Goal: Task Accomplishment & Management: Manage account settings

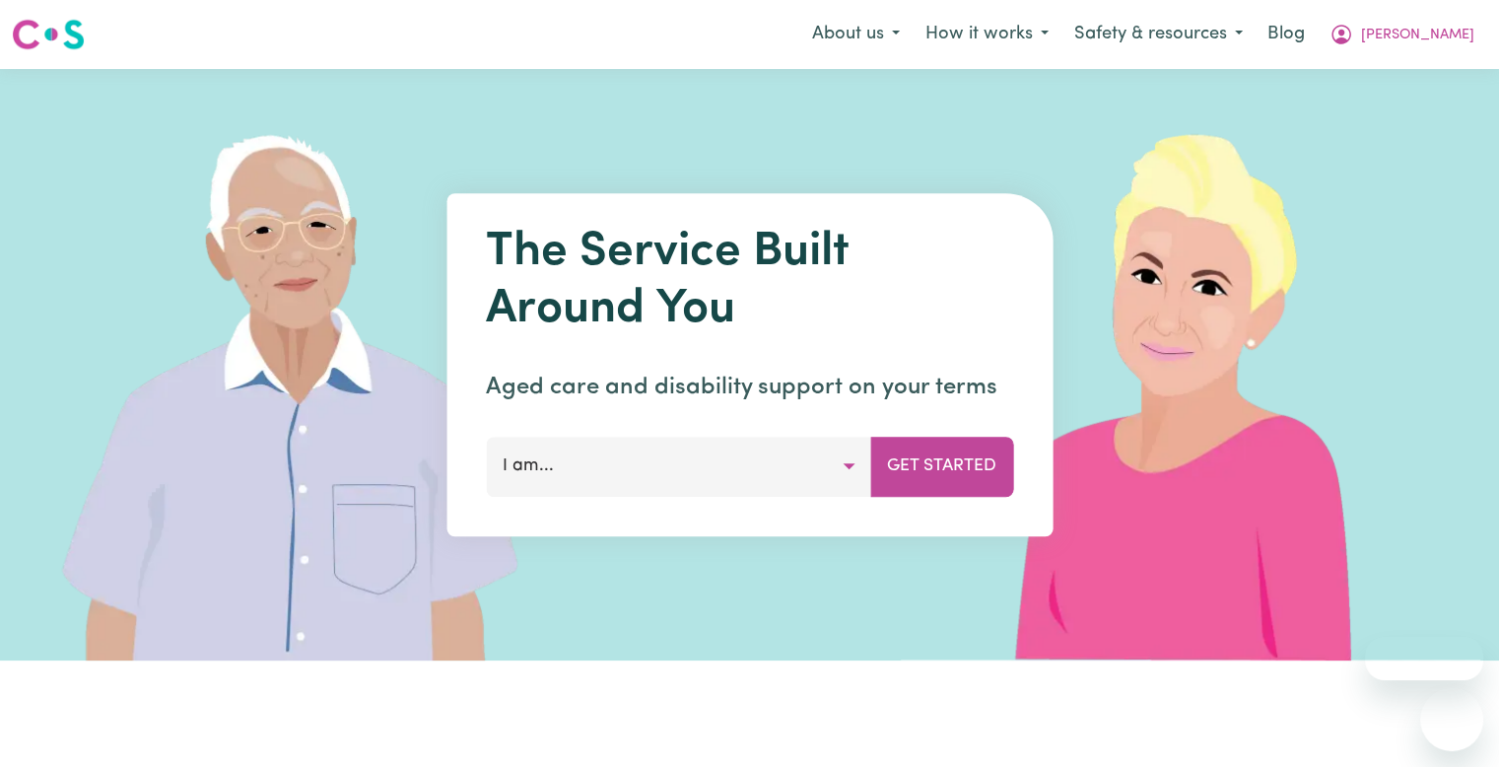
click at [1459, 38] on span "[PERSON_NAME]" at bounding box center [1417, 36] width 113 height 22
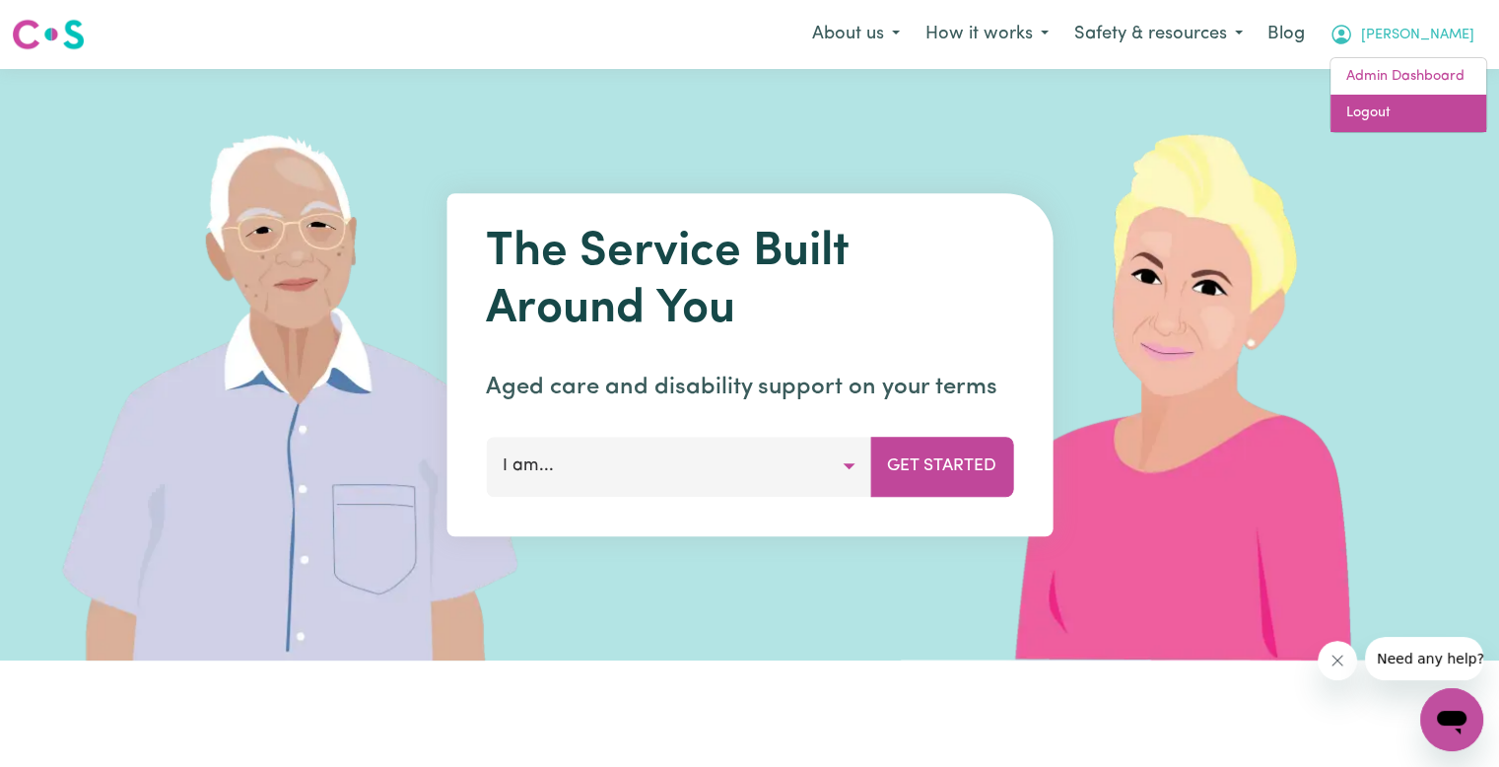
click at [1415, 103] on link "Logout" at bounding box center [1408, 113] width 156 height 37
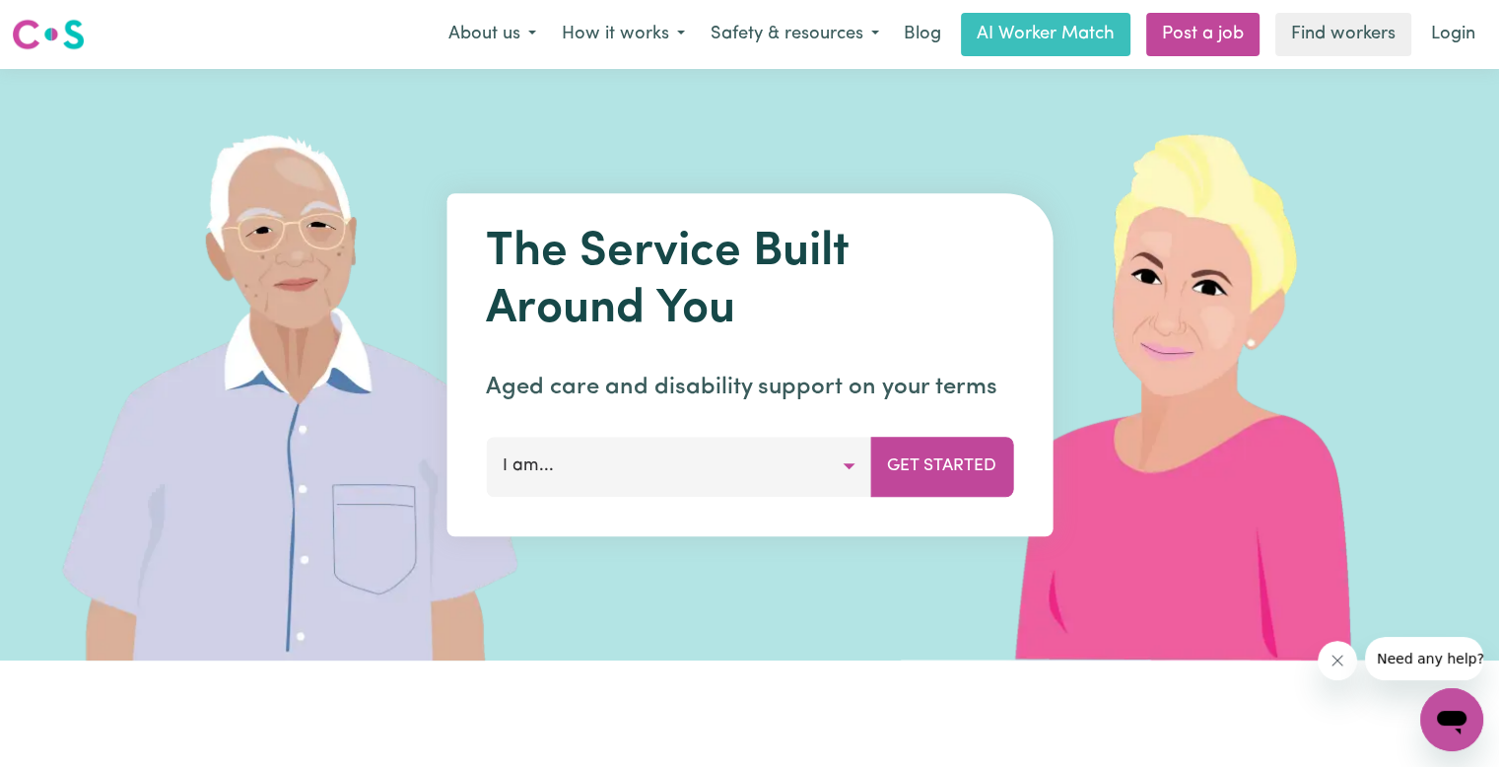
click at [1456, 30] on link "Login" at bounding box center [1453, 34] width 68 height 43
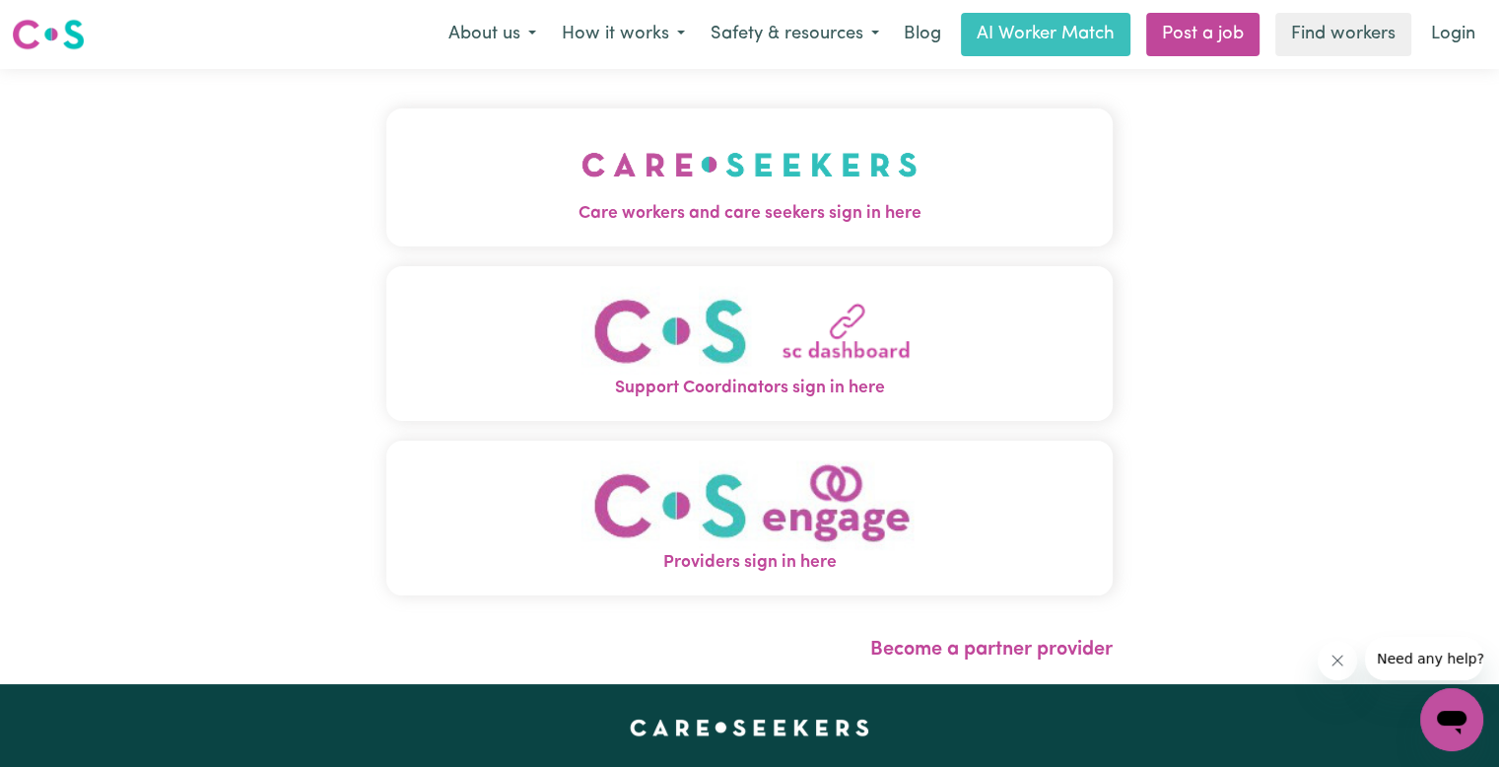
click at [654, 230] on button "Care workers and care seekers sign in here" at bounding box center [749, 177] width 726 height 138
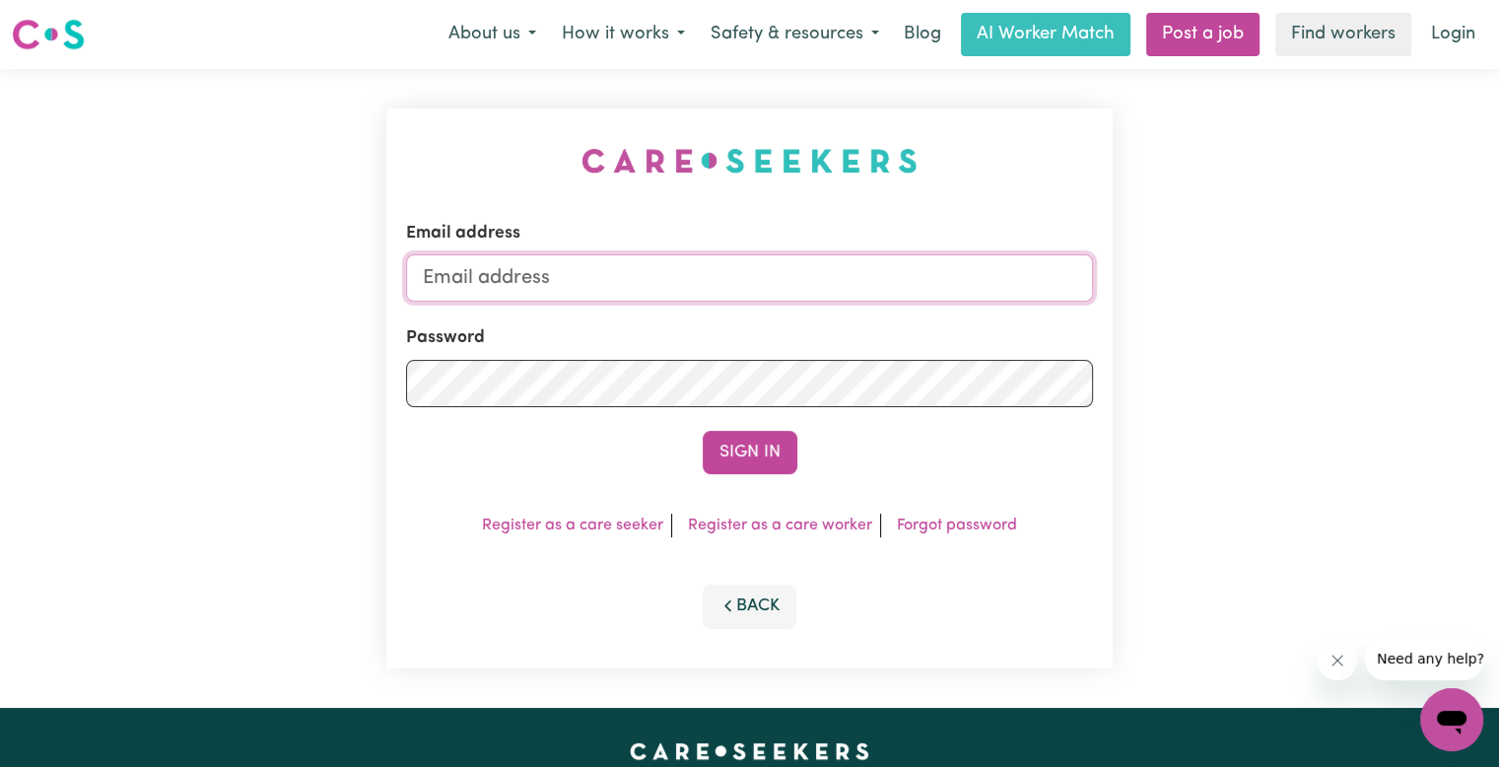
click at [605, 280] on input "Email address" at bounding box center [749, 277] width 687 height 47
type input "[EMAIL_ADDRESS][DOMAIN_NAME]"
click at [703, 431] on button "Sign In" at bounding box center [750, 452] width 95 height 43
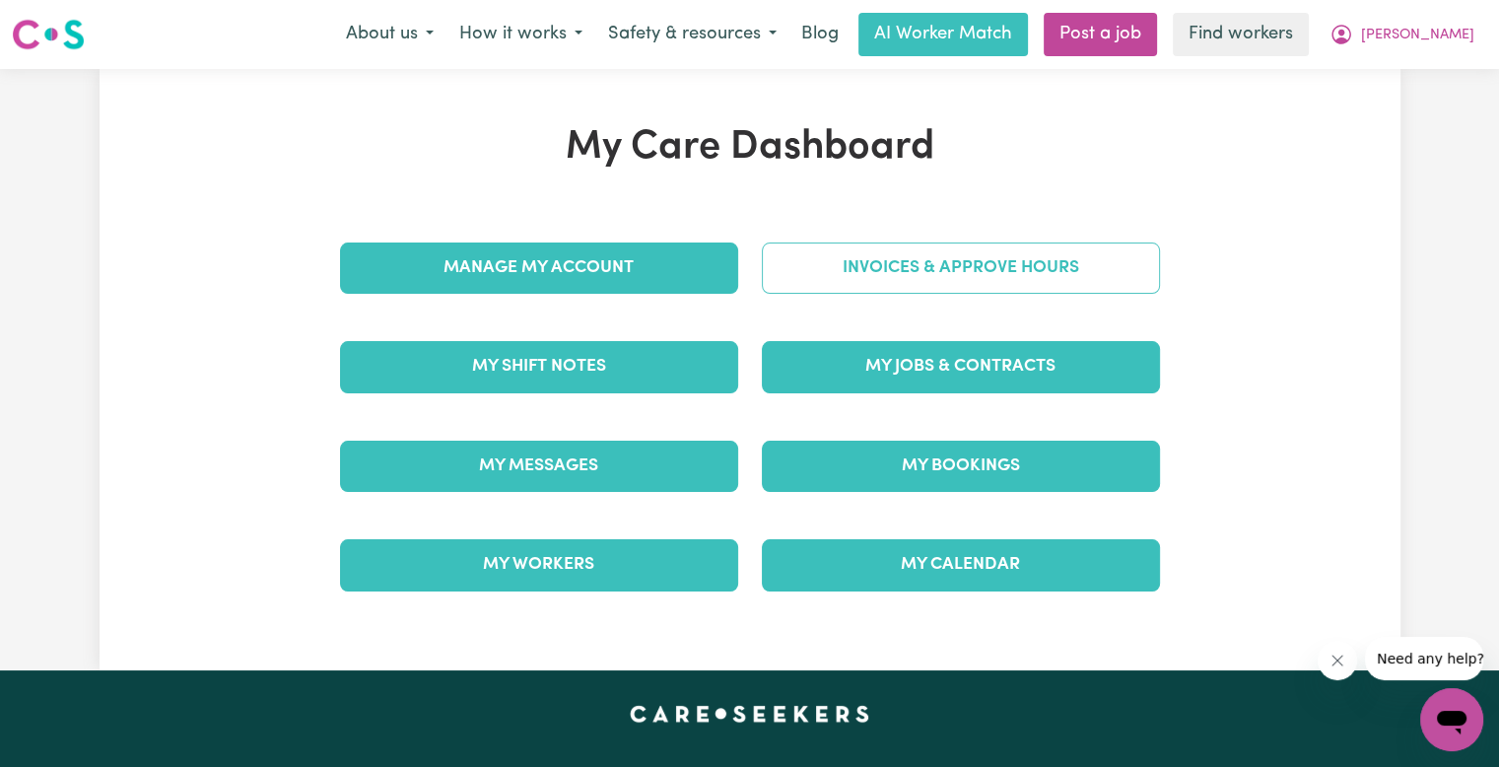
click at [887, 284] on link "Invoices & Approve Hours" at bounding box center [961, 267] width 398 height 51
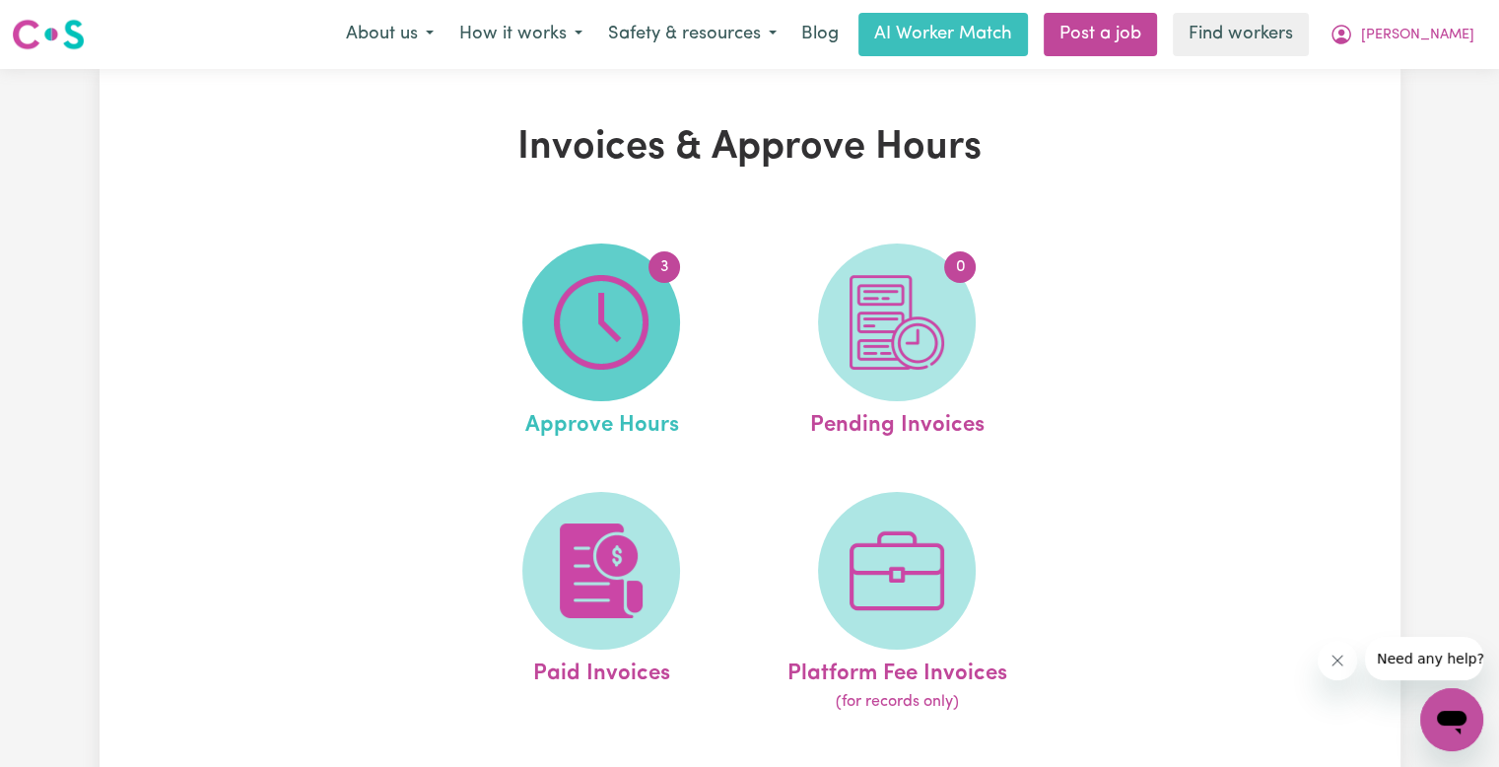
click at [576, 348] on img at bounding box center [601, 322] width 95 height 95
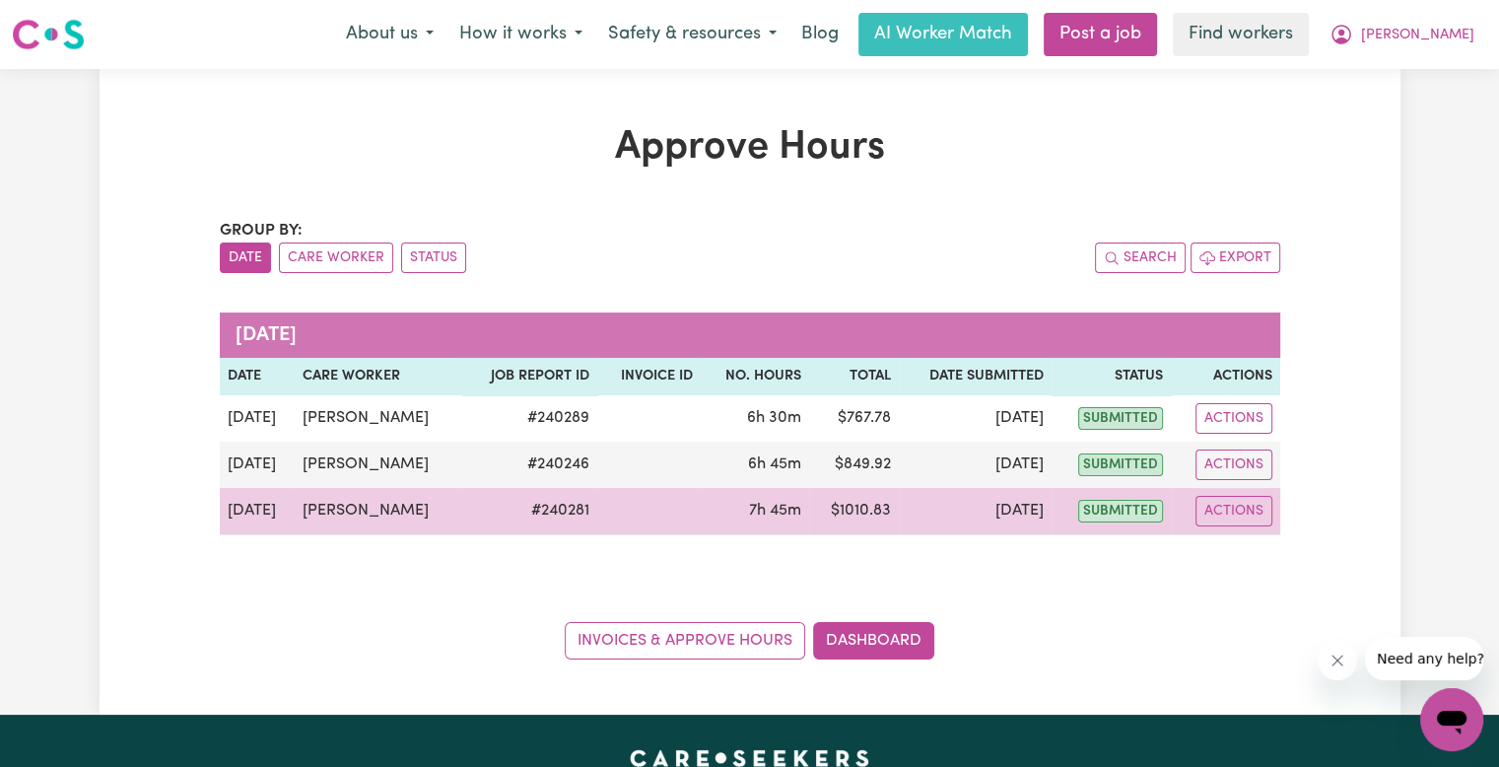
click at [1254, 492] on td "Actions" at bounding box center [1225, 511] width 109 height 47
click at [1254, 513] on button "Actions" at bounding box center [1233, 511] width 77 height 31
click at [1261, 545] on link "View Job Report" at bounding box center [1278, 555] width 168 height 39
select select "pm"
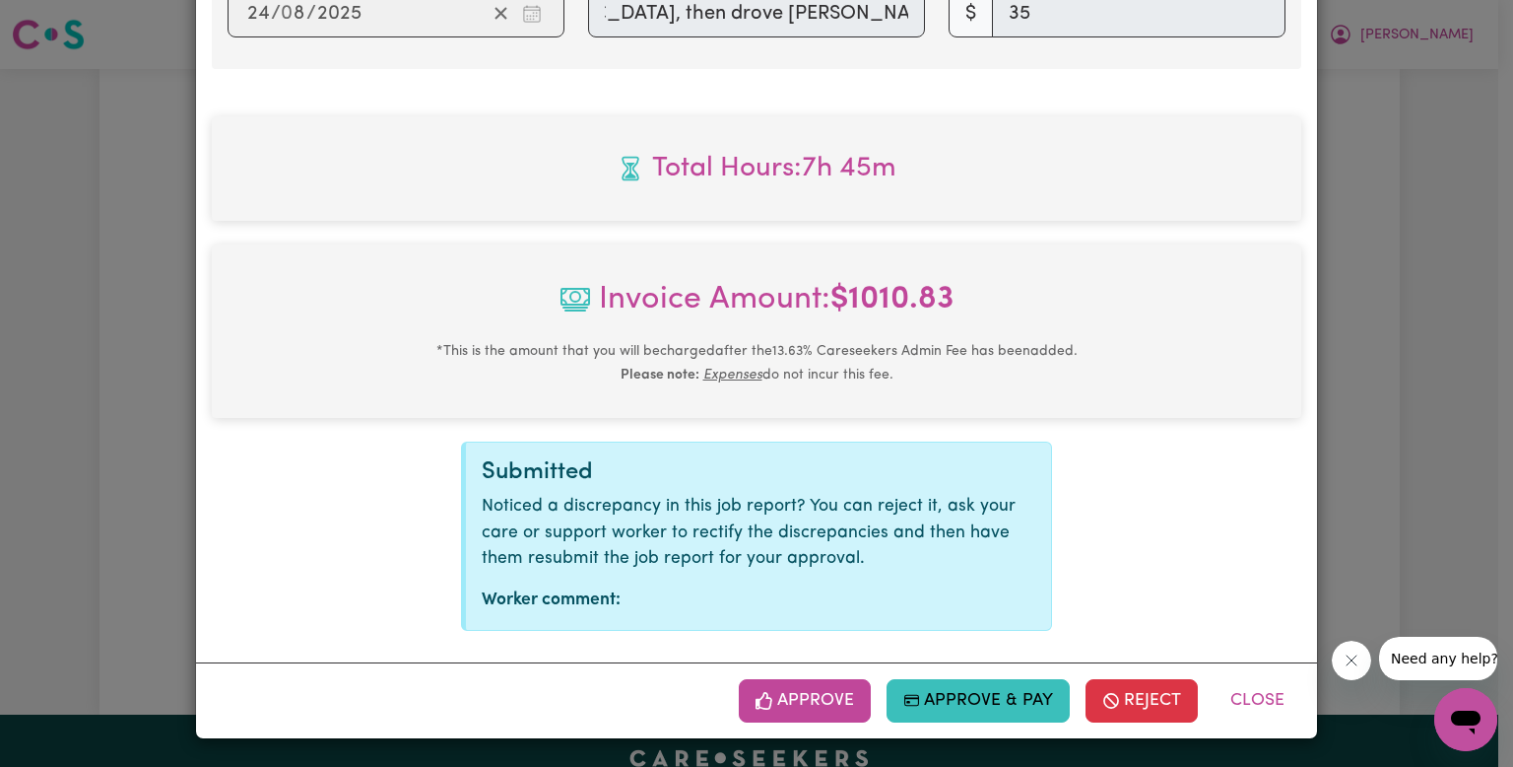
scroll to position [0, 410]
click at [797, 699] on button "Approve" at bounding box center [805, 700] width 132 height 43
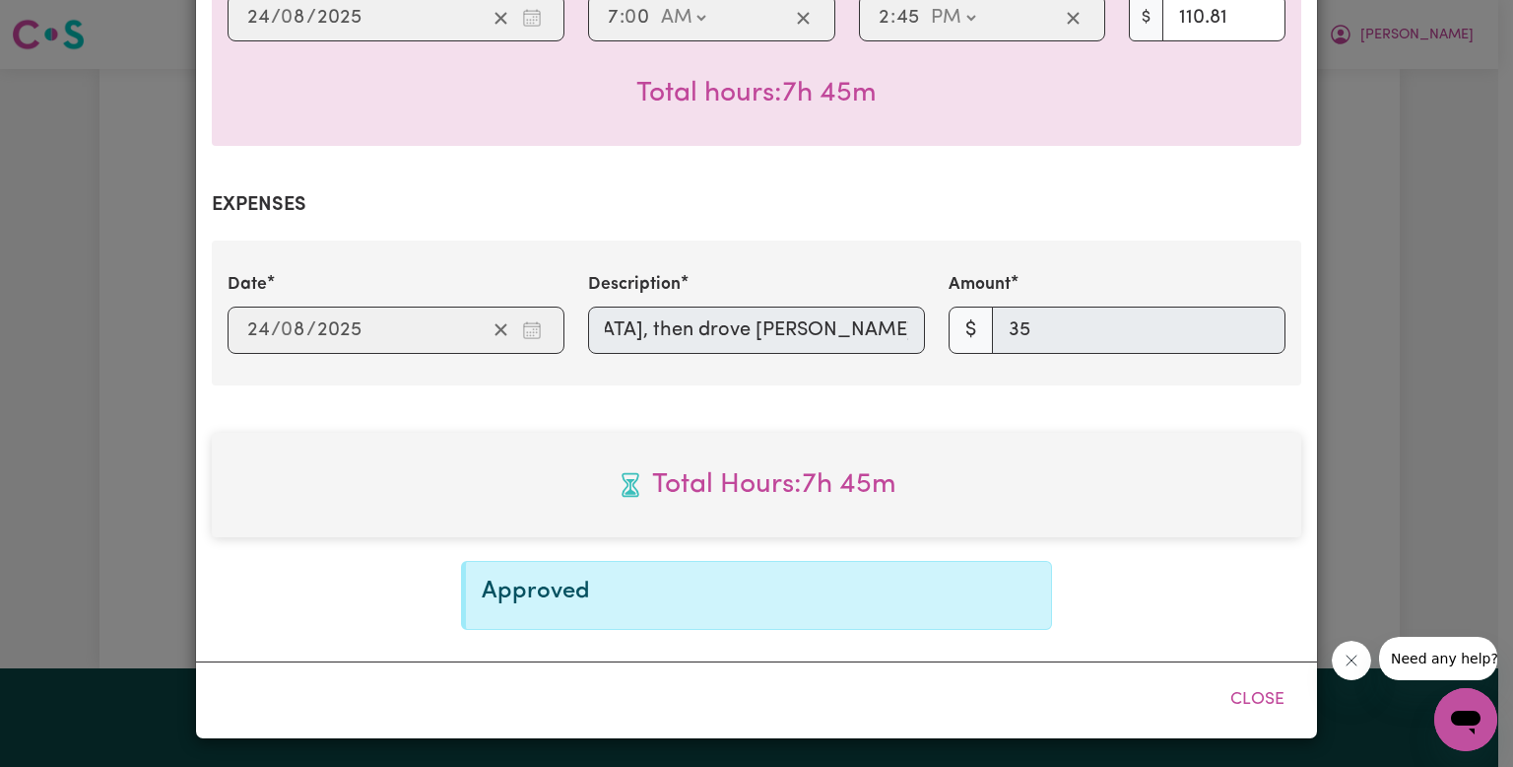
scroll to position [580, 0]
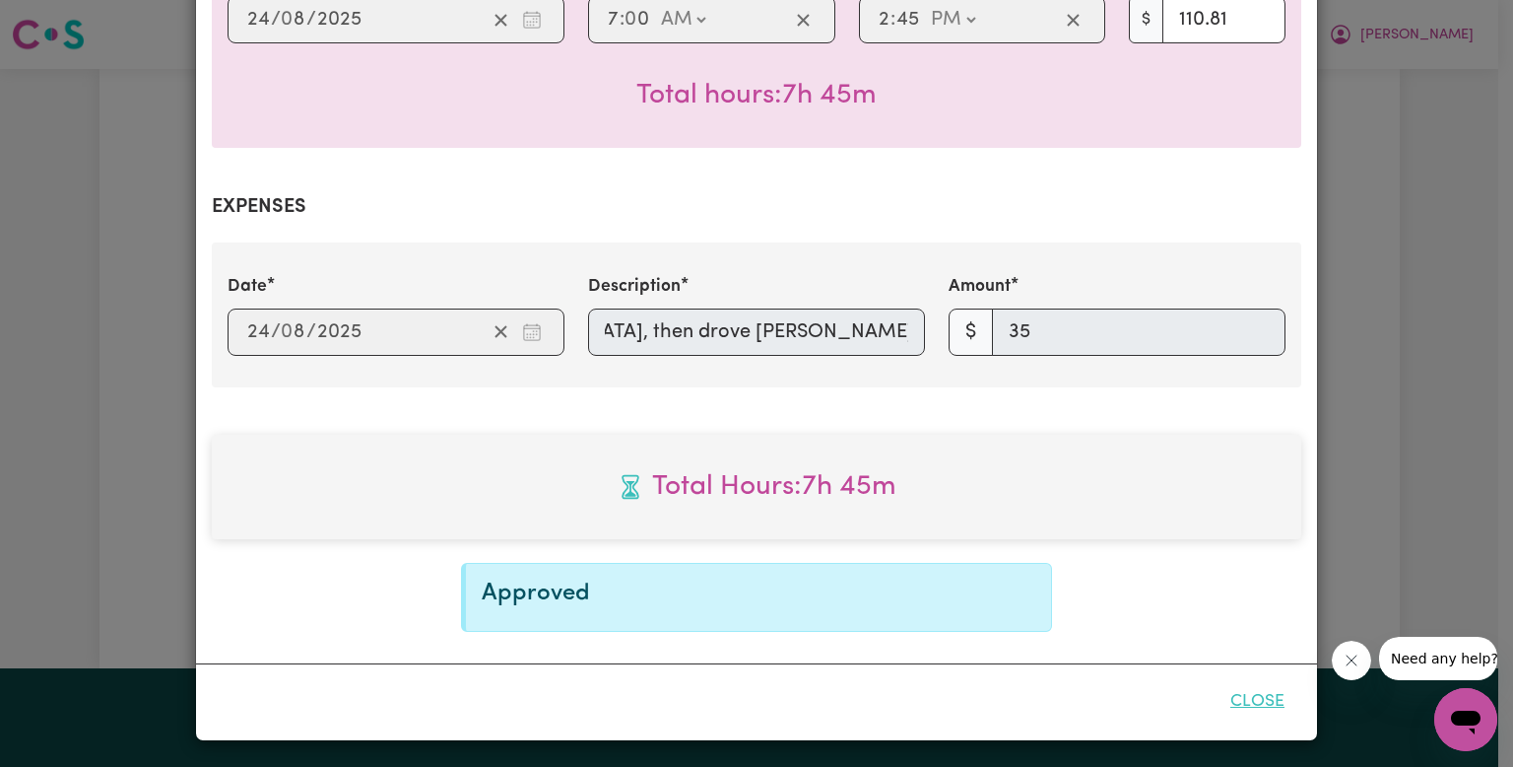
click at [1261, 702] on button "Close" at bounding box center [1258, 701] width 88 height 43
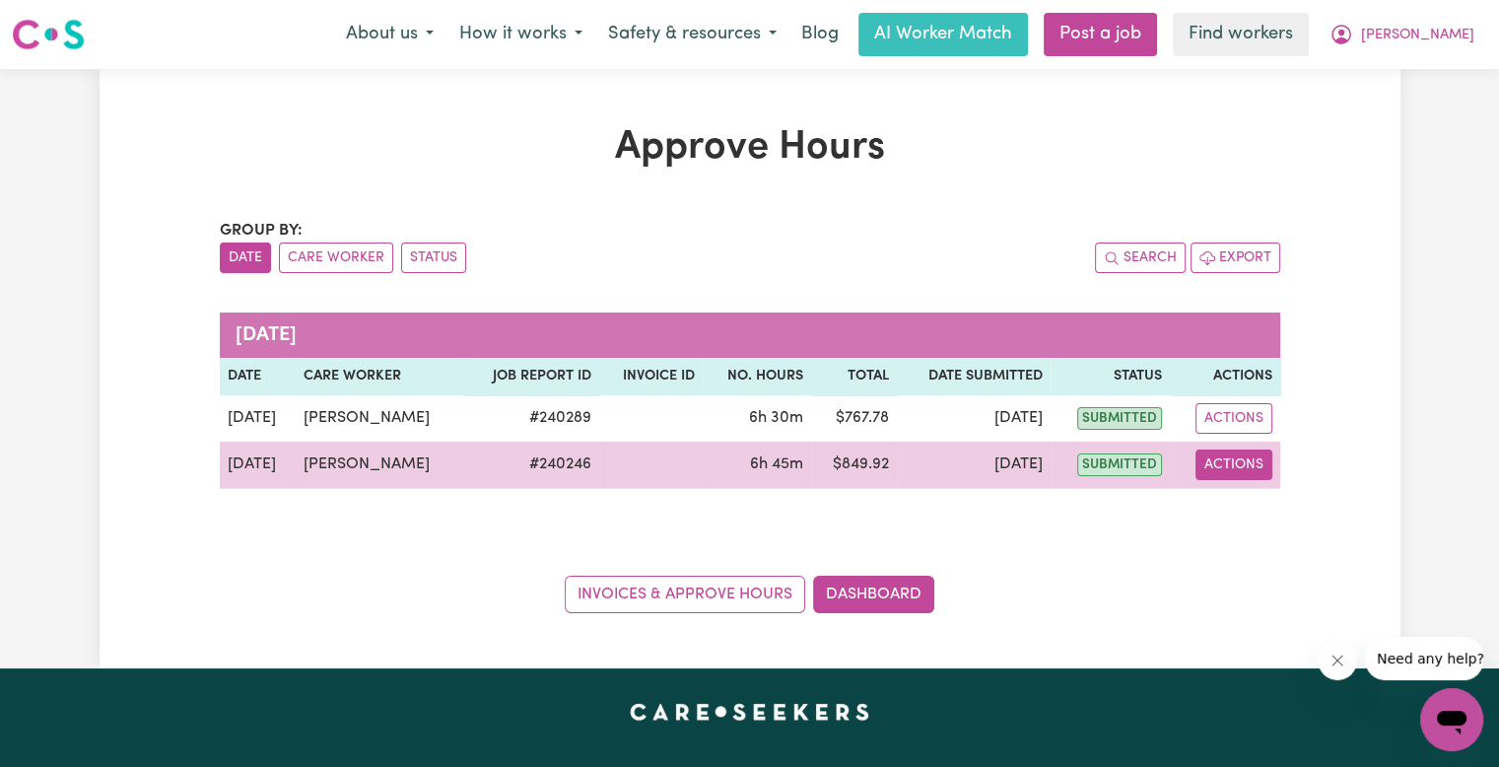
click at [1232, 450] on button "Actions" at bounding box center [1233, 464] width 77 height 31
click at [1234, 496] on link "View Job Report" at bounding box center [1278, 509] width 168 height 39
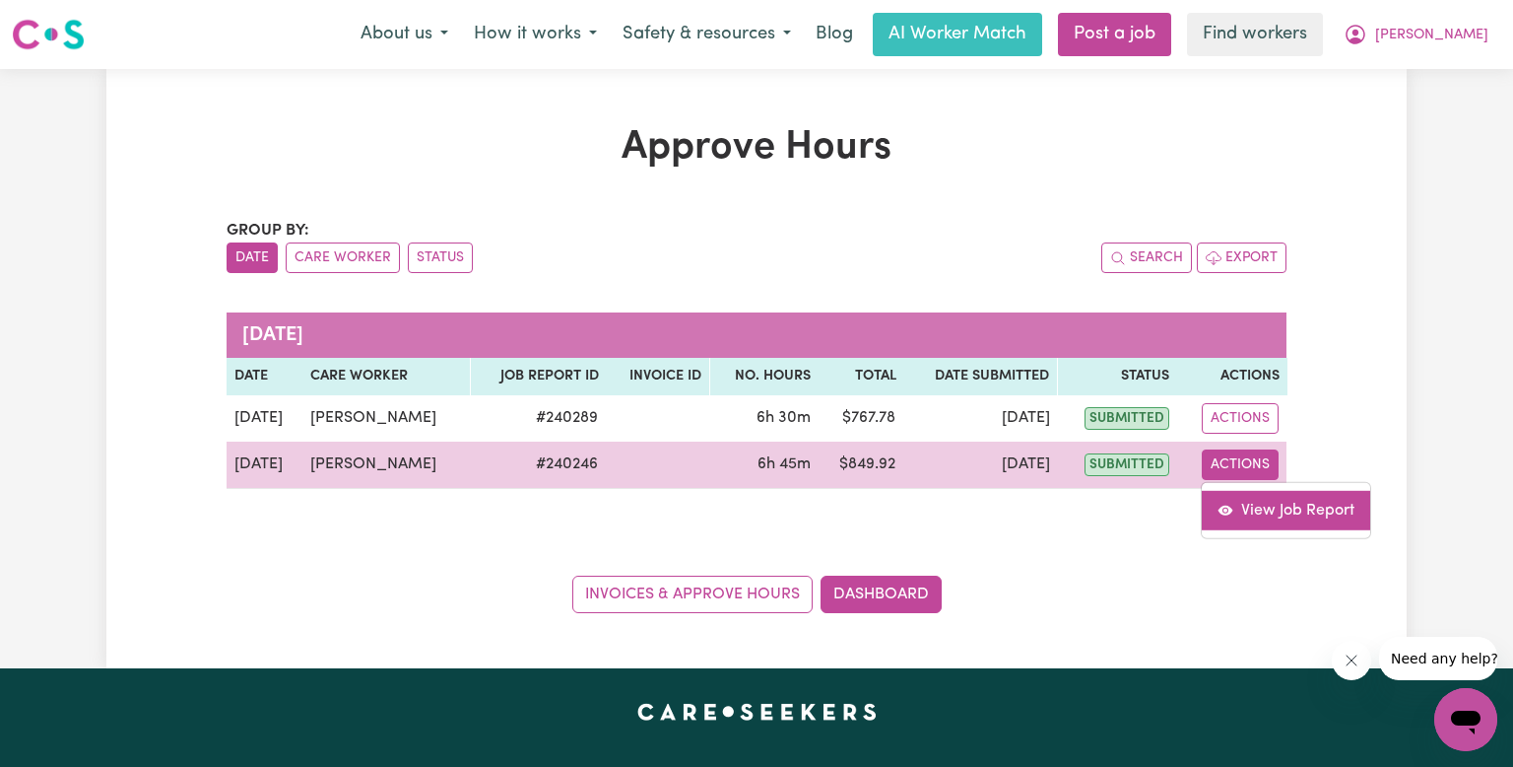
select select "pm"
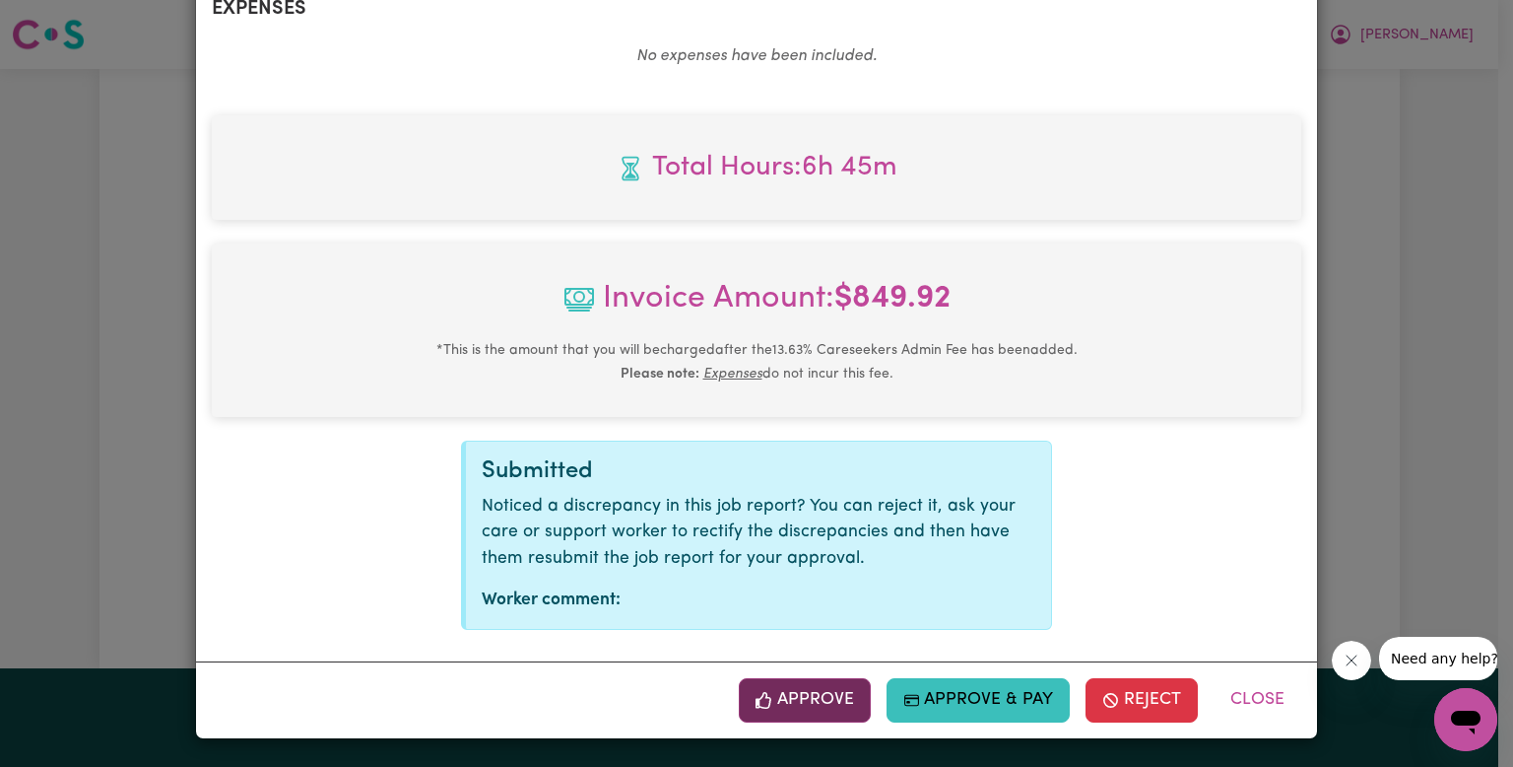
click at [810, 708] on button "Approve" at bounding box center [805, 699] width 132 height 43
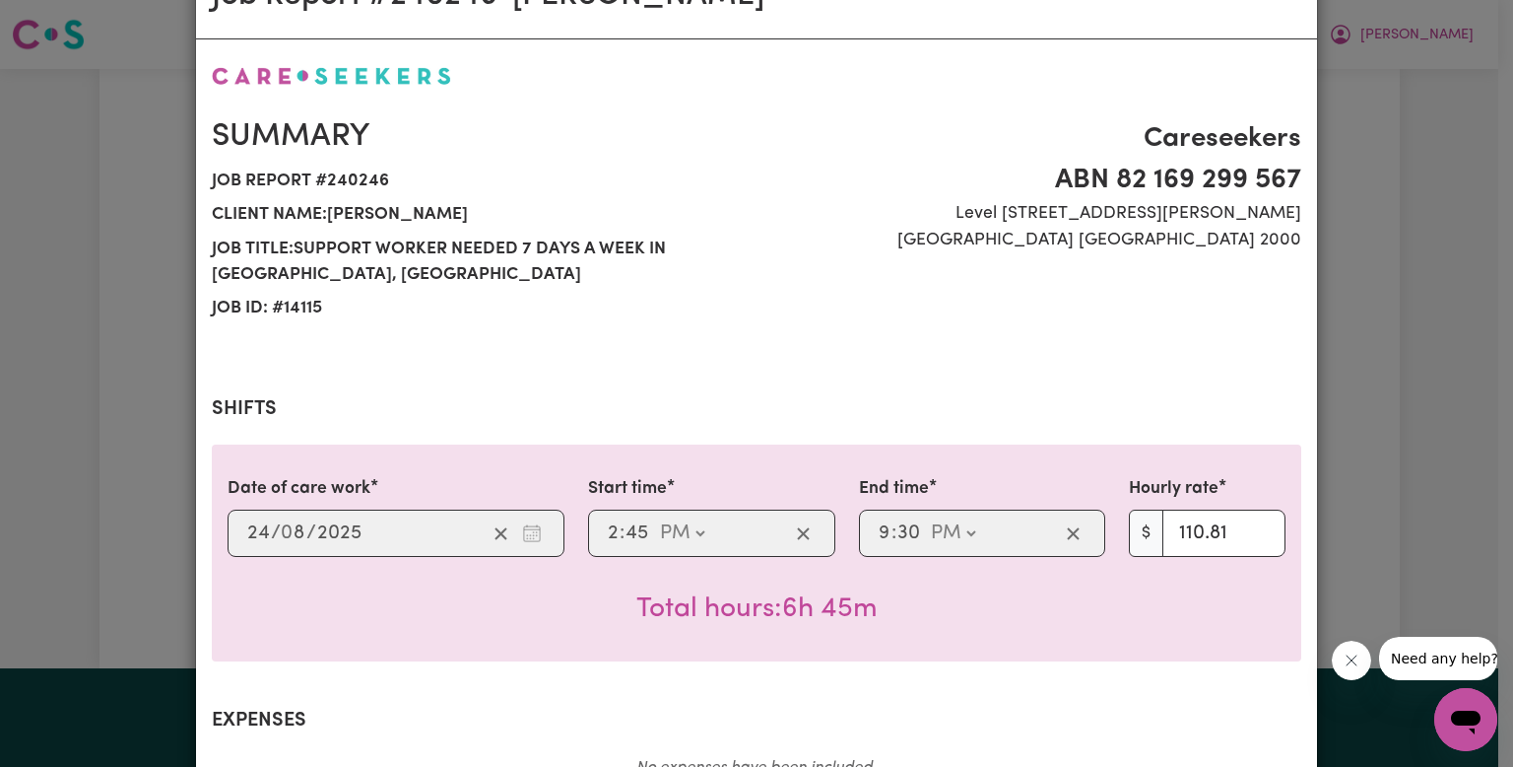
scroll to position [0, 0]
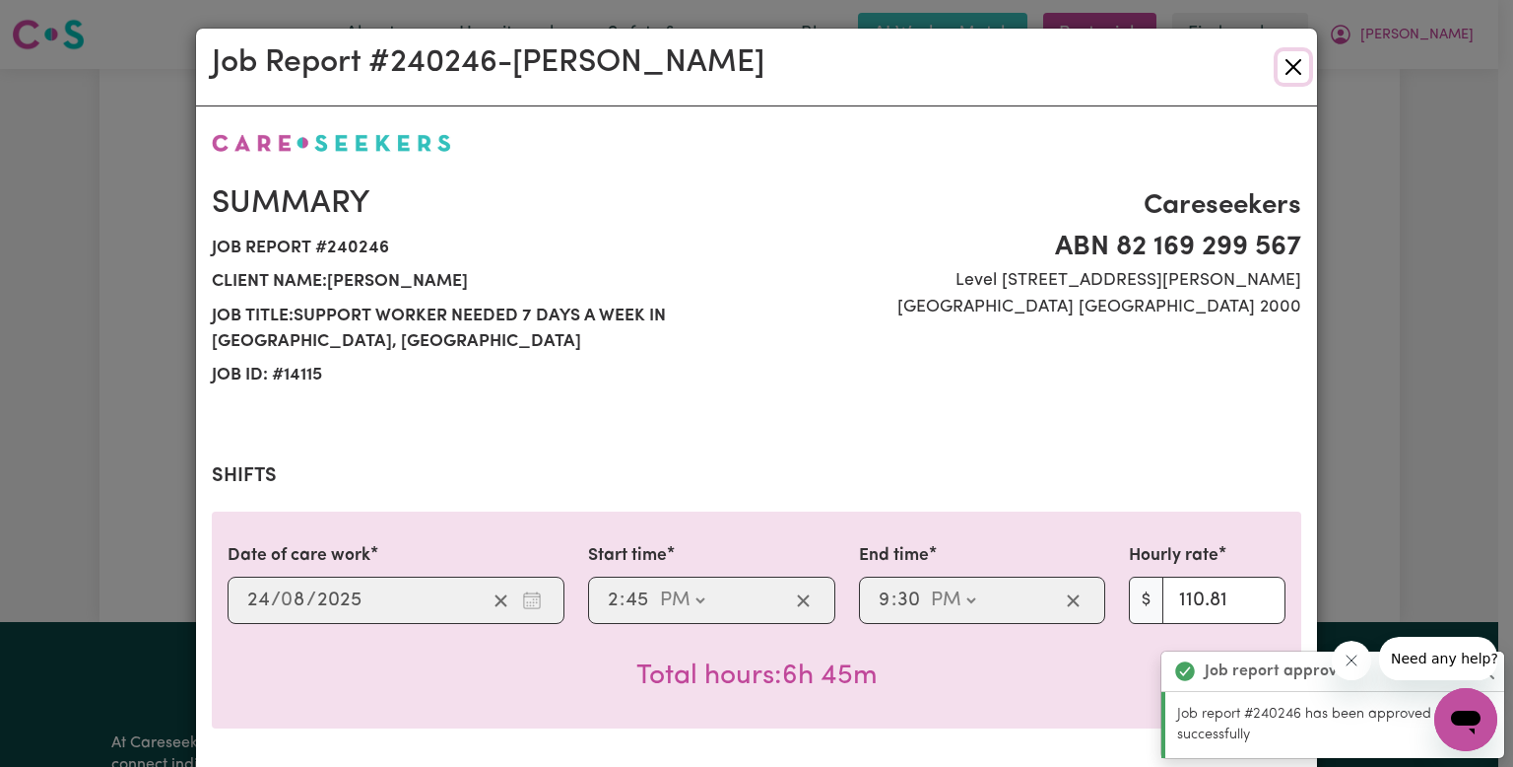
click at [1289, 66] on button "Close" at bounding box center [1294, 67] width 32 height 32
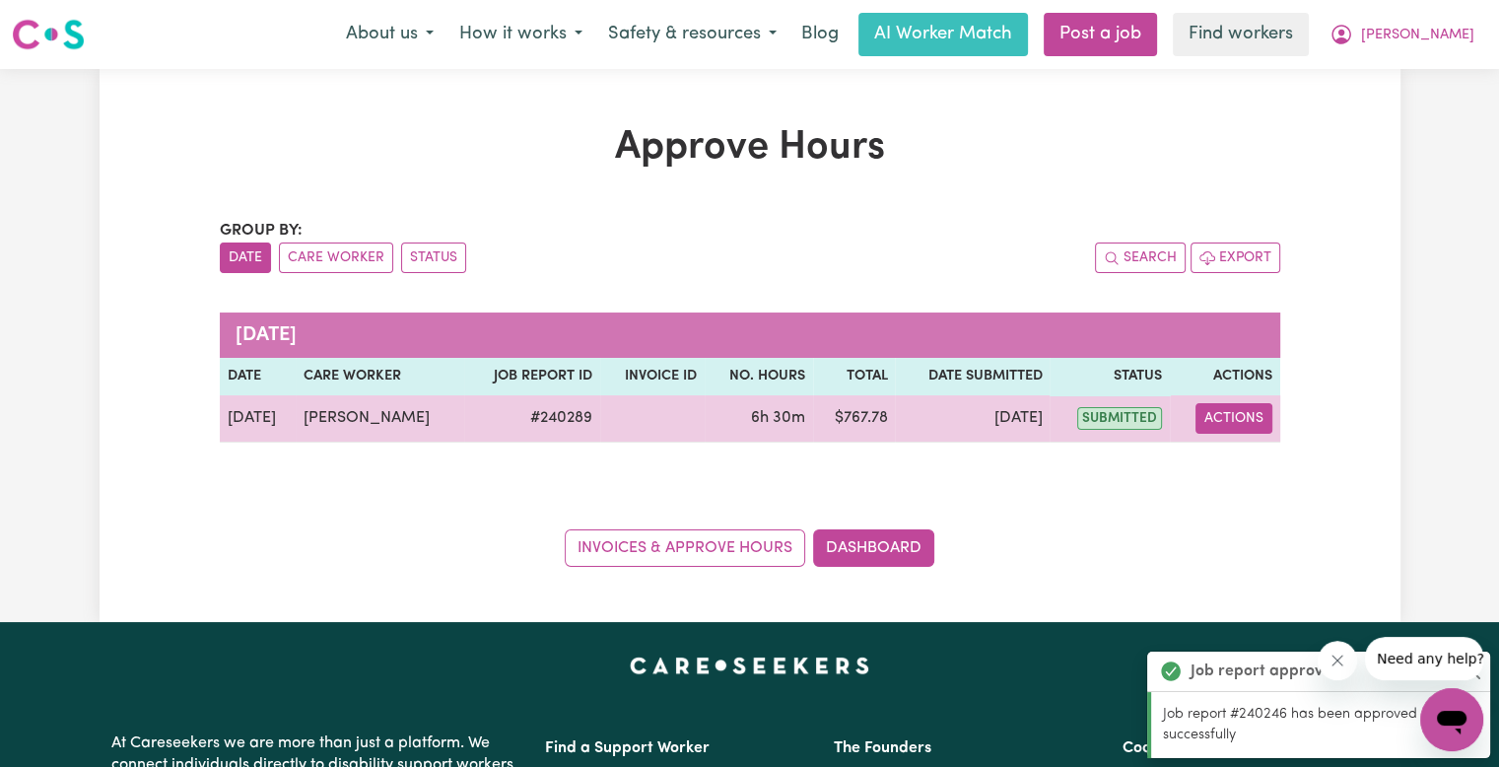
click at [1247, 427] on button "Actions" at bounding box center [1233, 418] width 77 height 31
click at [1254, 478] on link "View Job Report" at bounding box center [1278, 462] width 168 height 39
select select "pm"
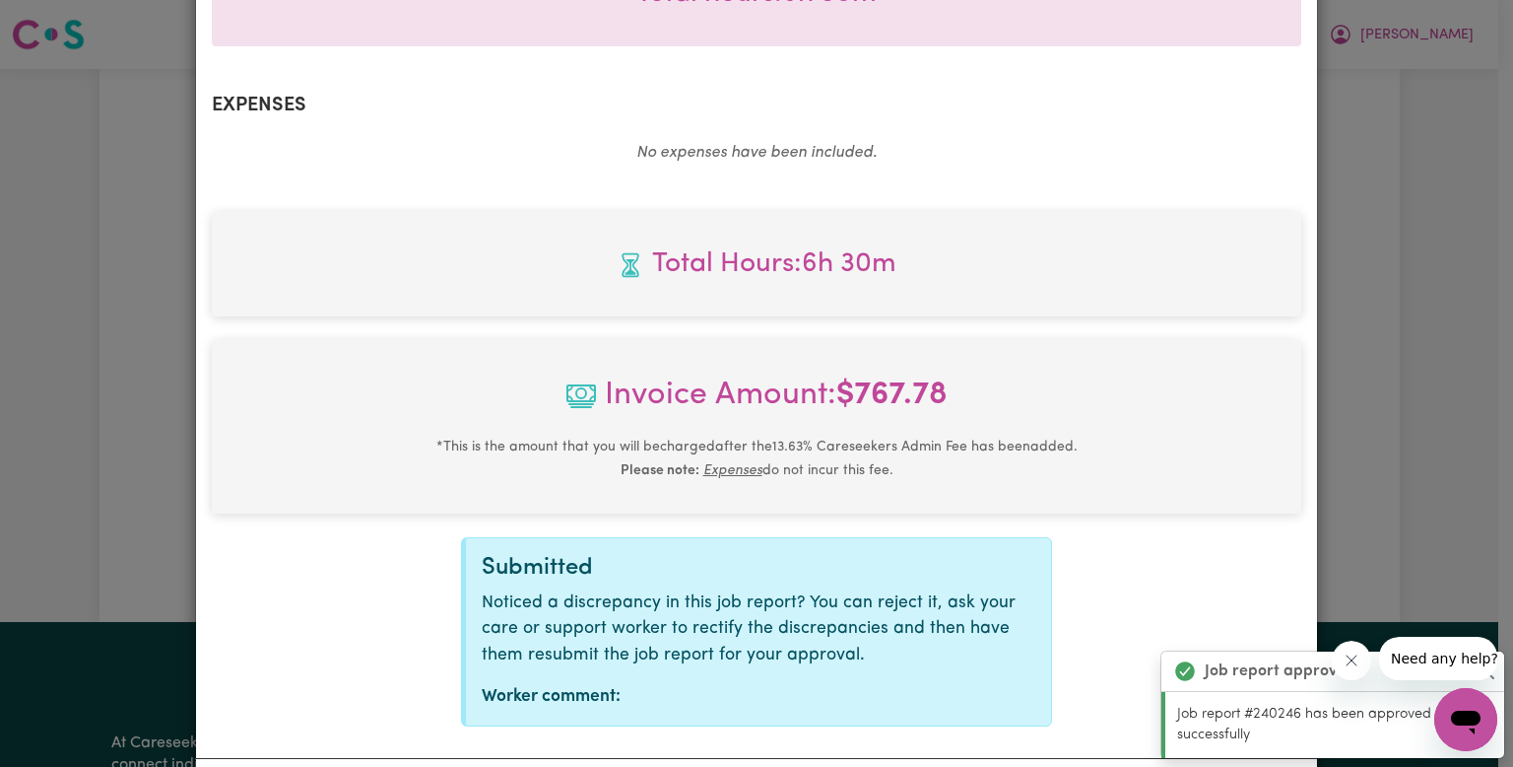
scroll to position [778, 0]
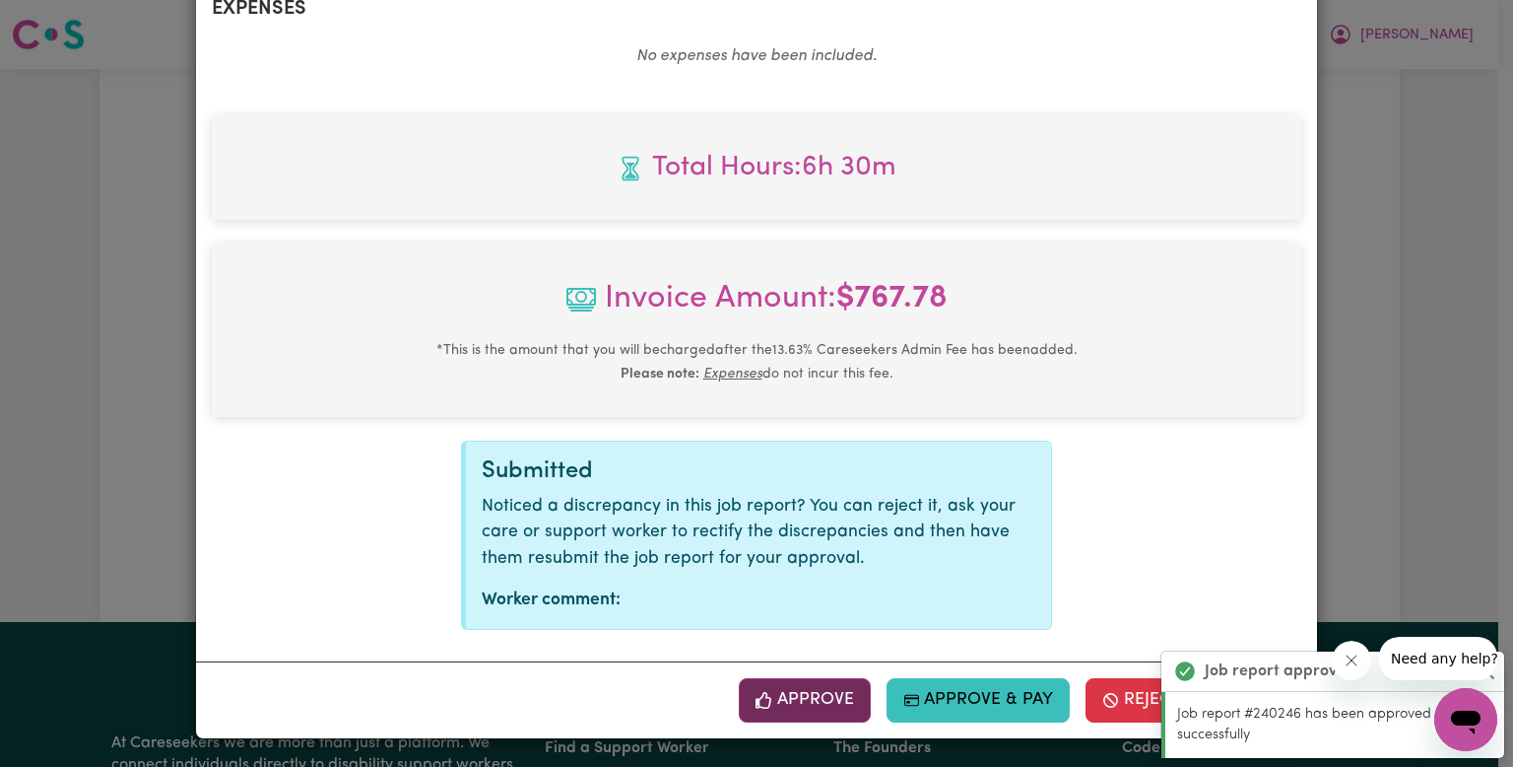
click at [791, 703] on button "Approve" at bounding box center [805, 699] width 132 height 43
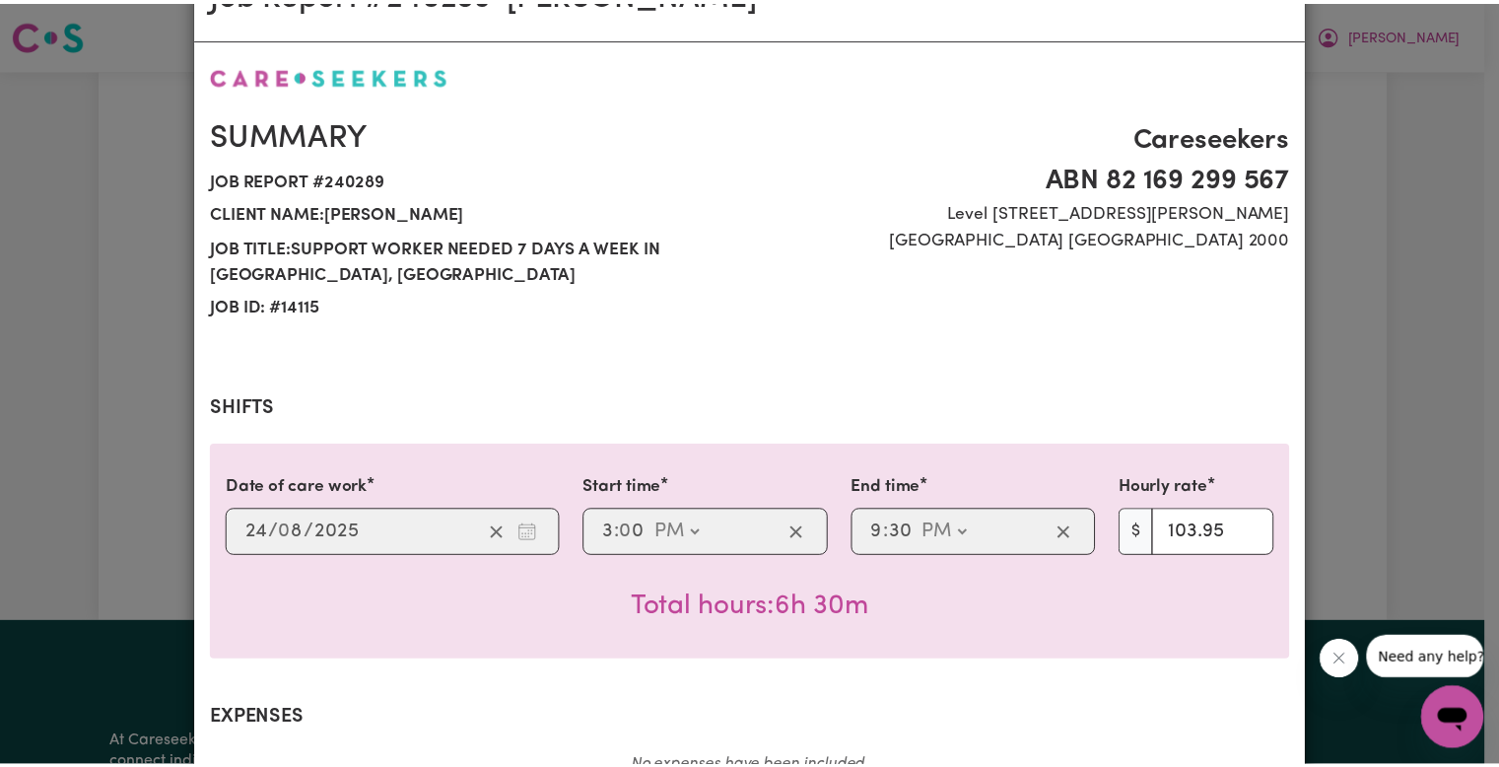
scroll to position [0, 0]
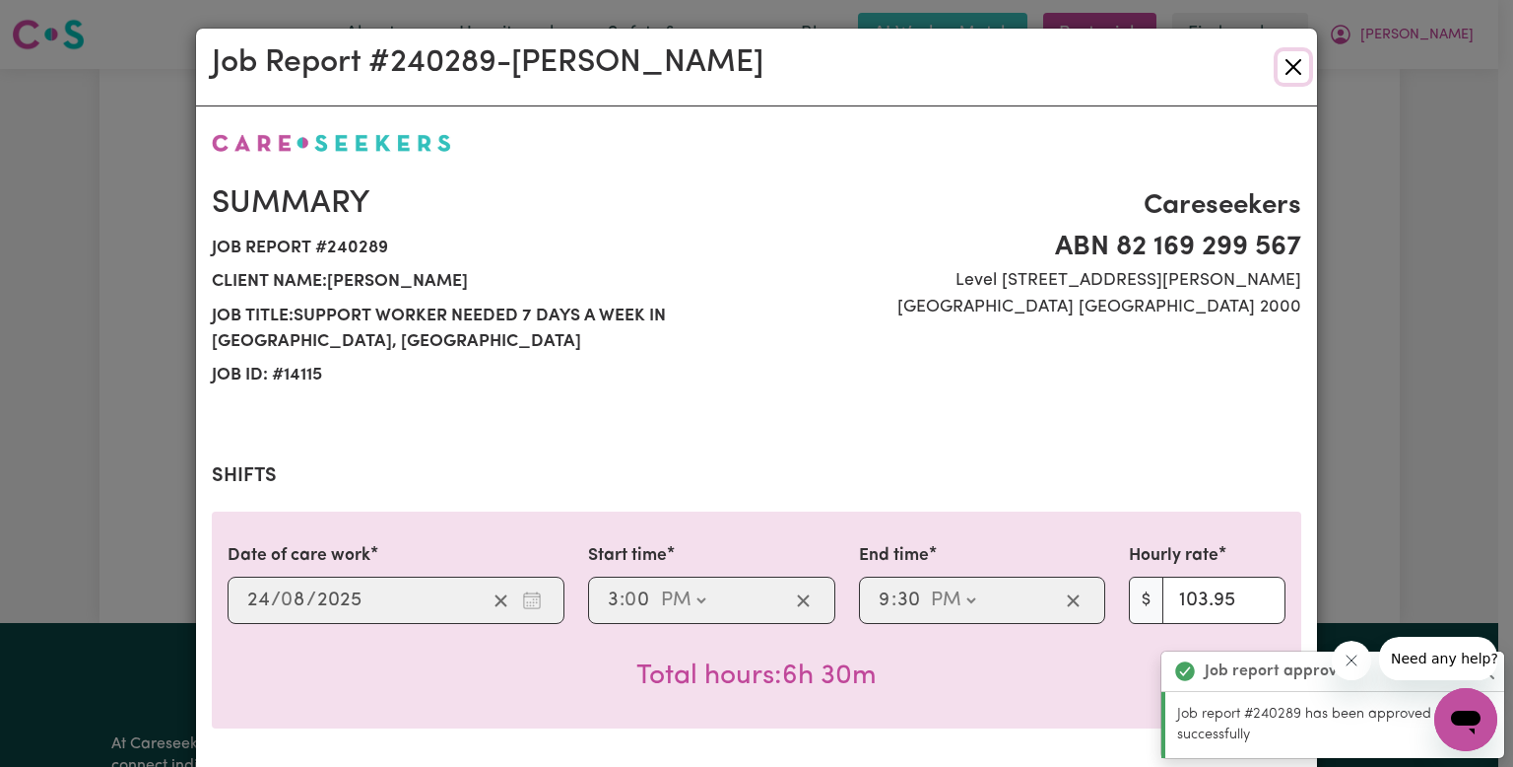
click at [1286, 77] on button "Close" at bounding box center [1294, 67] width 32 height 32
